Goal: Navigation & Orientation: Find specific page/section

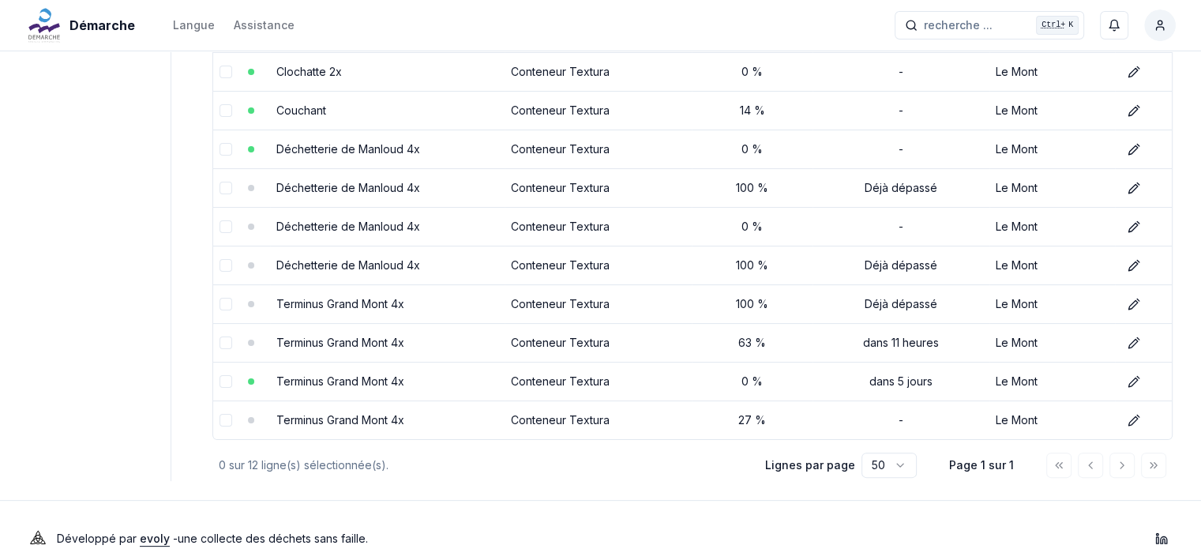
scroll to position [316, 0]
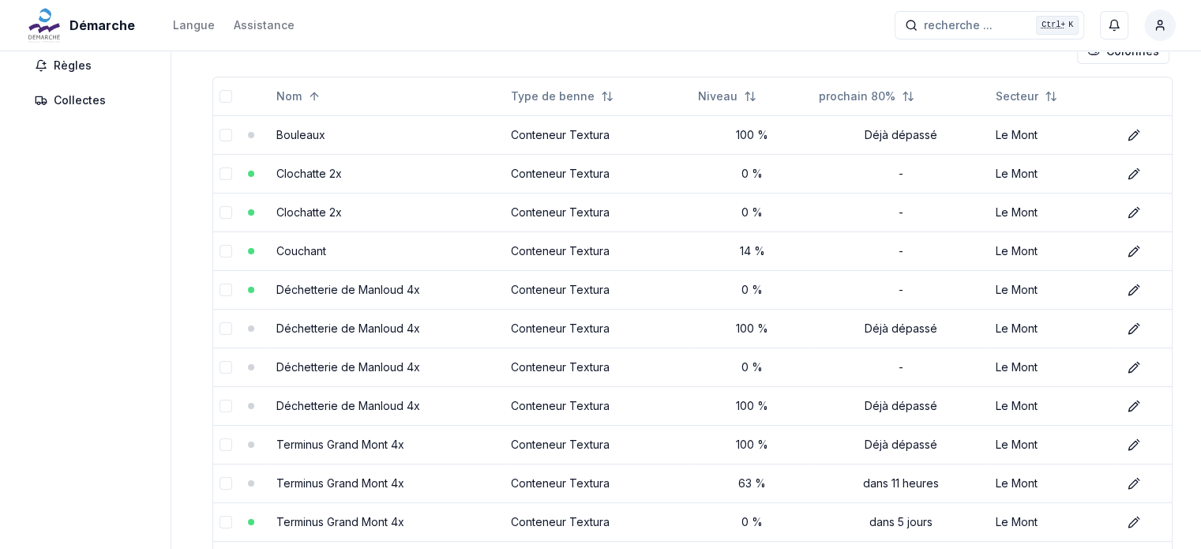
scroll to position [237, 0]
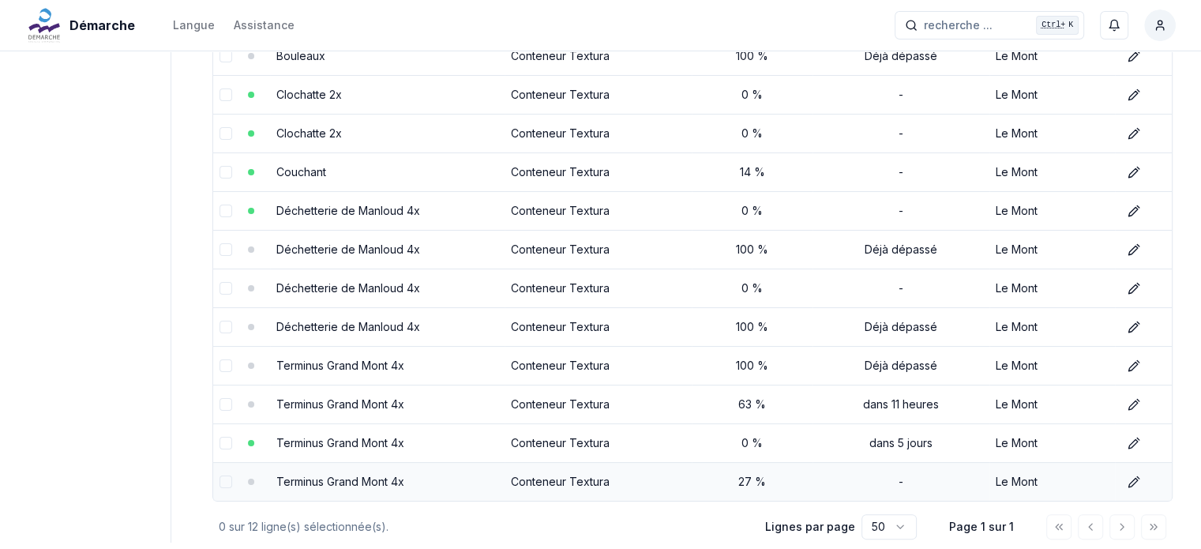
click at [366, 475] on link "Terminus Grand Mont 4x" at bounding box center [340, 481] width 128 height 13
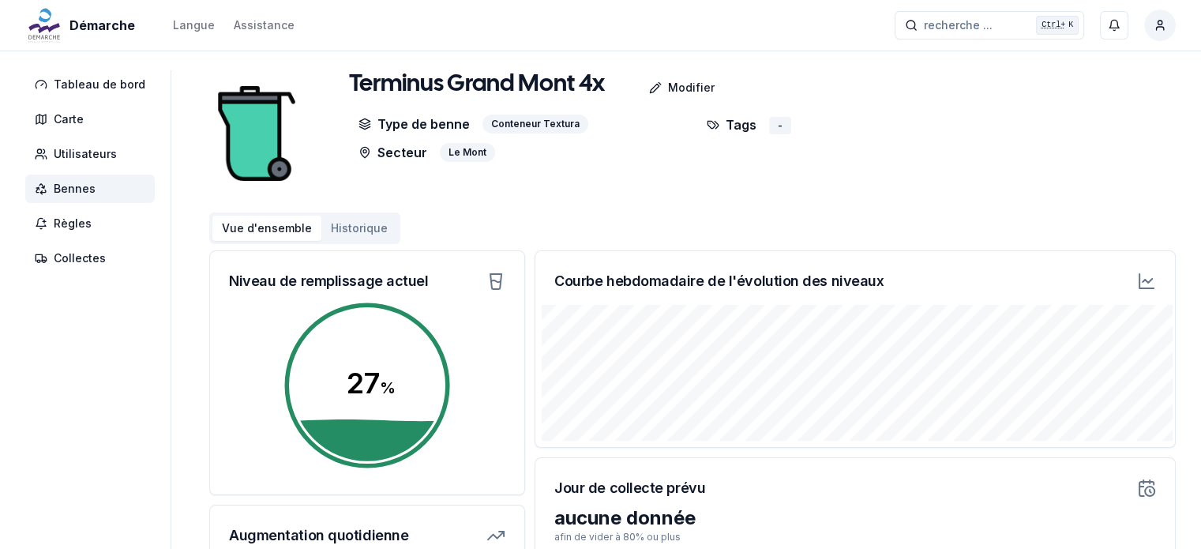
click at [528, 167] on div "Terminus Grand Mont 4x Modifier Type de benne Conteneur Textura Secteur Le Mont…" at bounding box center [692, 133] width 967 height 126
click at [668, 86] on p "Modifier" at bounding box center [691, 88] width 47 height 16
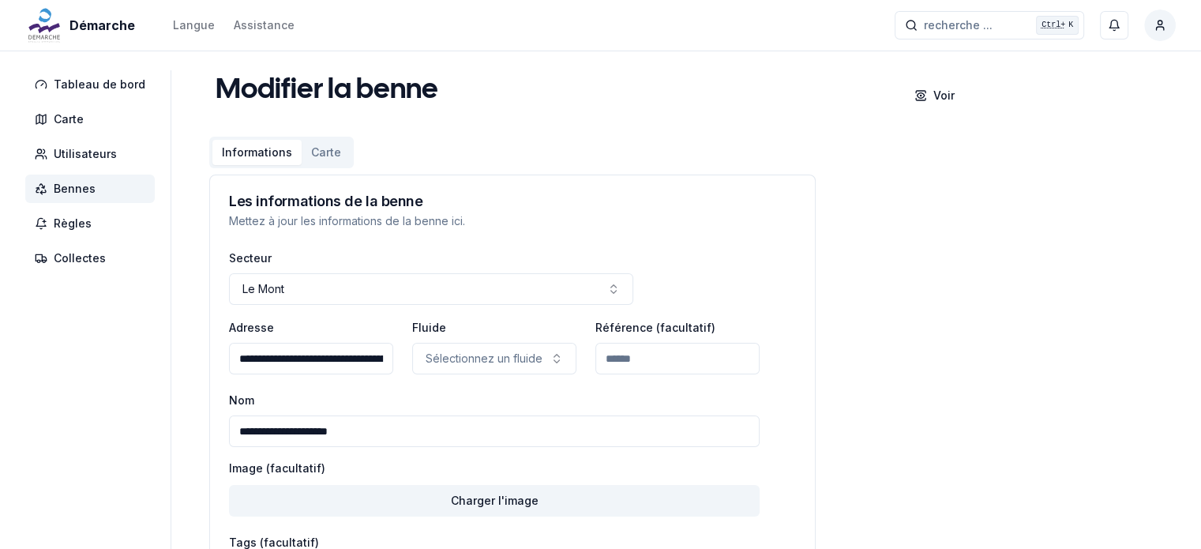
click at [102, 191] on span "Bennes" at bounding box center [90, 189] width 130 height 28
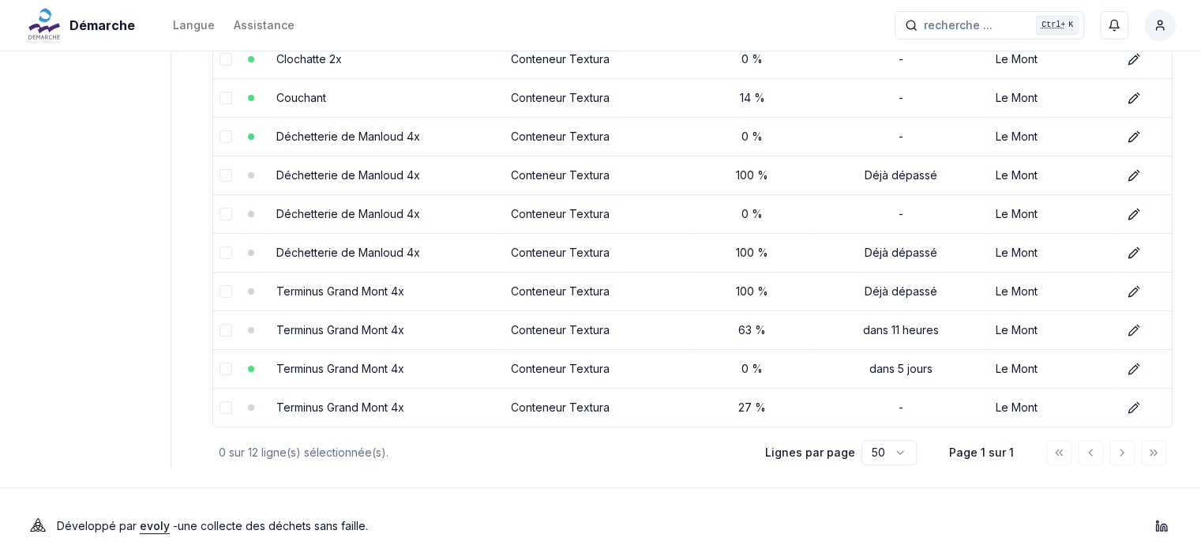
scroll to position [316, 0]
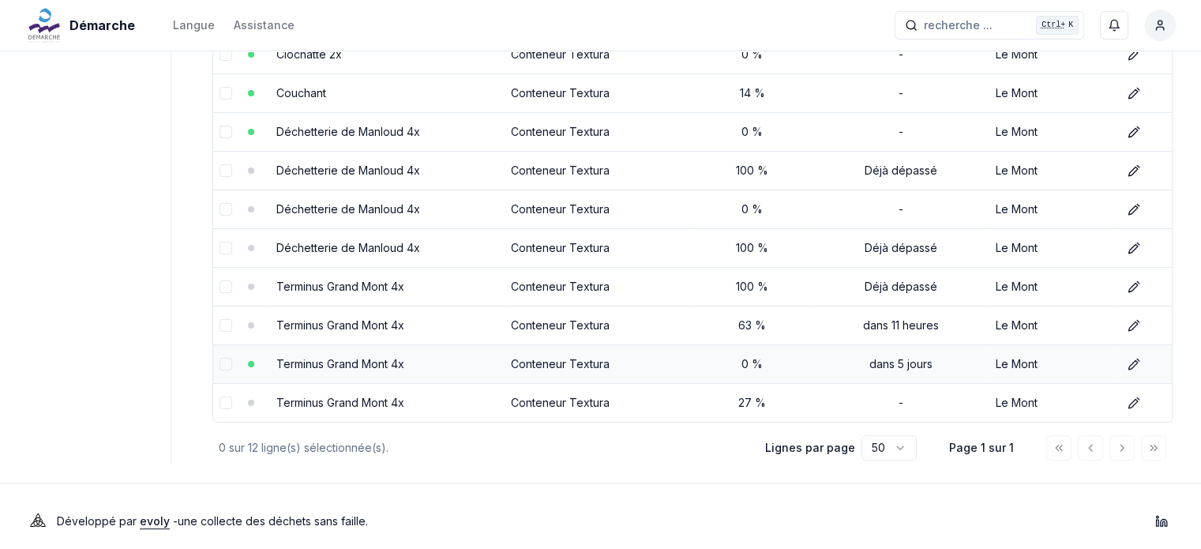
click at [352, 359] on link "Terminus Grand Mont 4x" at bounding box center [340, 363] width 128 height 13
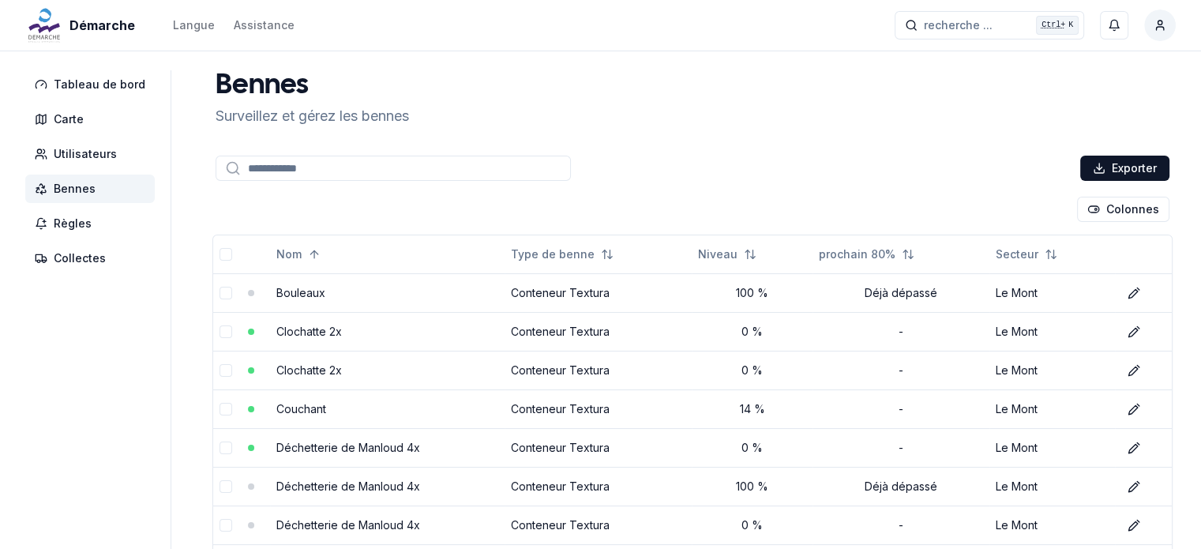
scroll to position [316, 0]
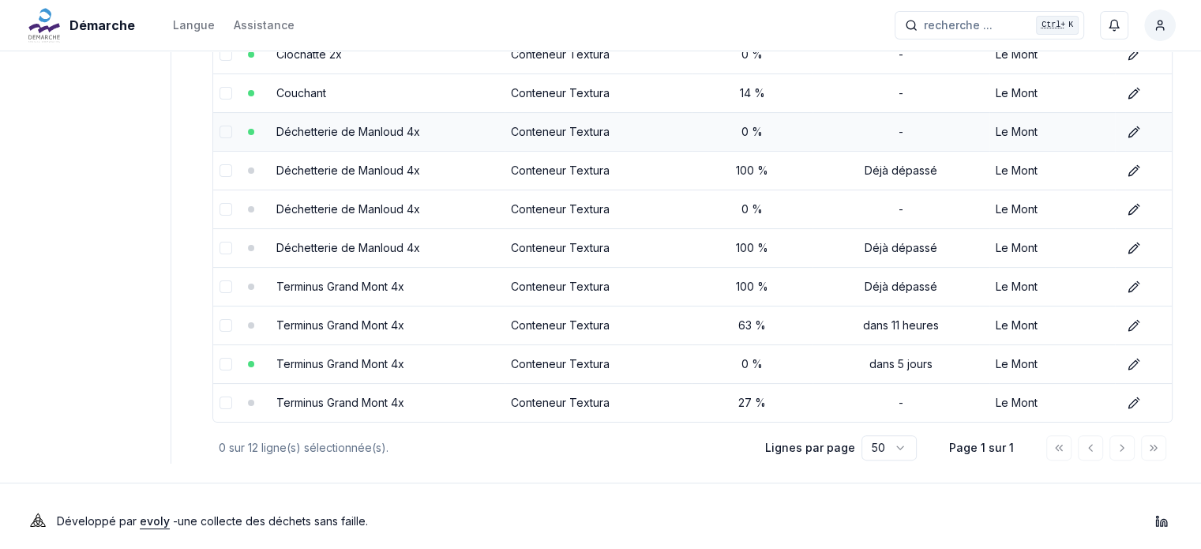
click at [314, 134] on link "Déchetterie de Manloud 4x" at bounding box center [348, 131] width 144 height 13
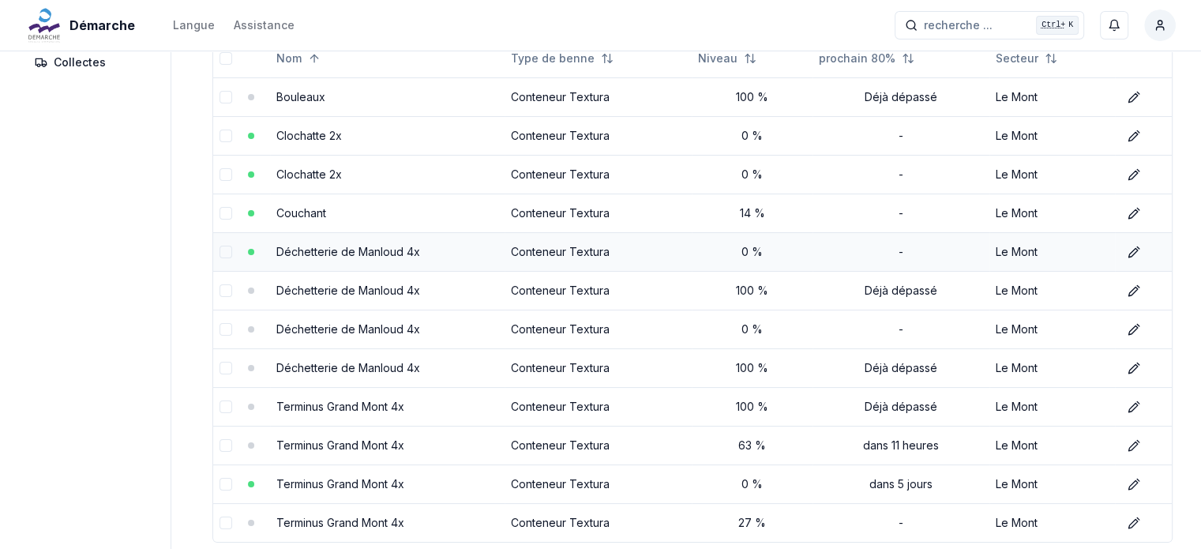
scroll to position [158, 0]
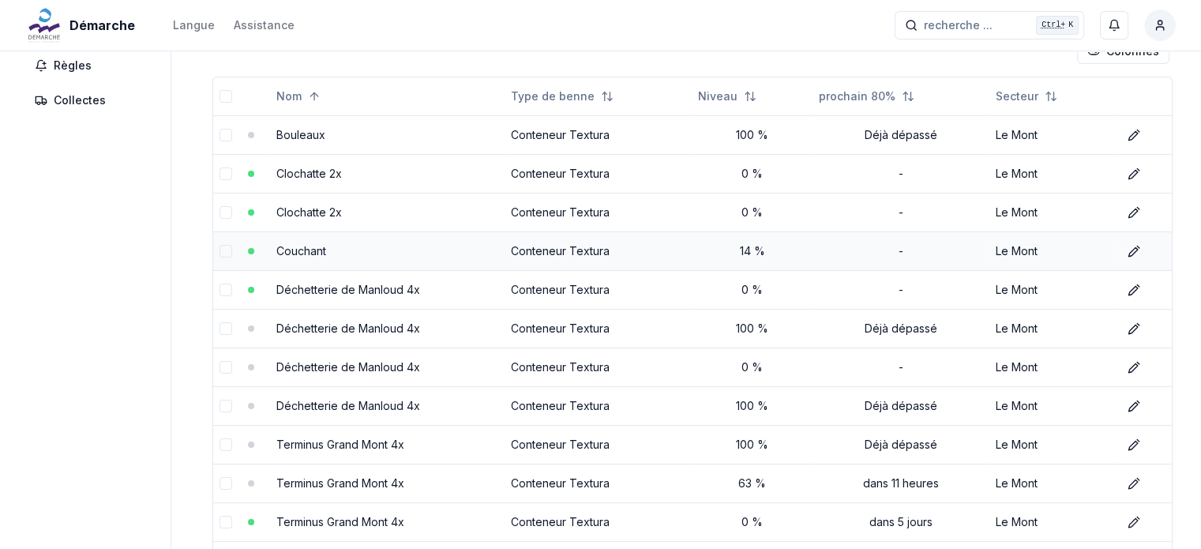
click at [310, 246] on link "Couchant" at bounding box center [301, 250] width 50 height 13
